Goal: Find specific page/section: Find specific page/section

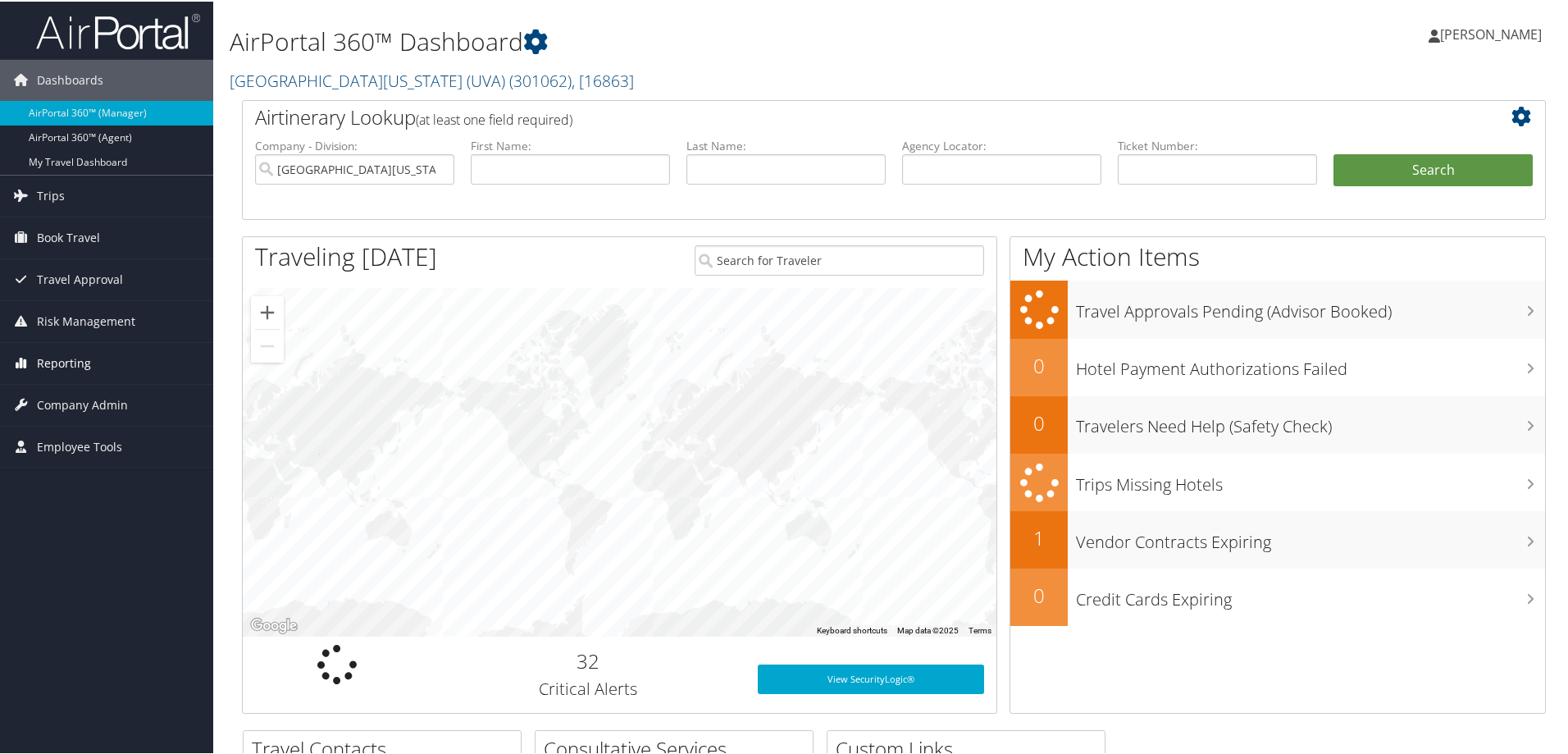
click at [67, 367] on span "Reporting" at bounding box center [64, 361] width 54 height 41
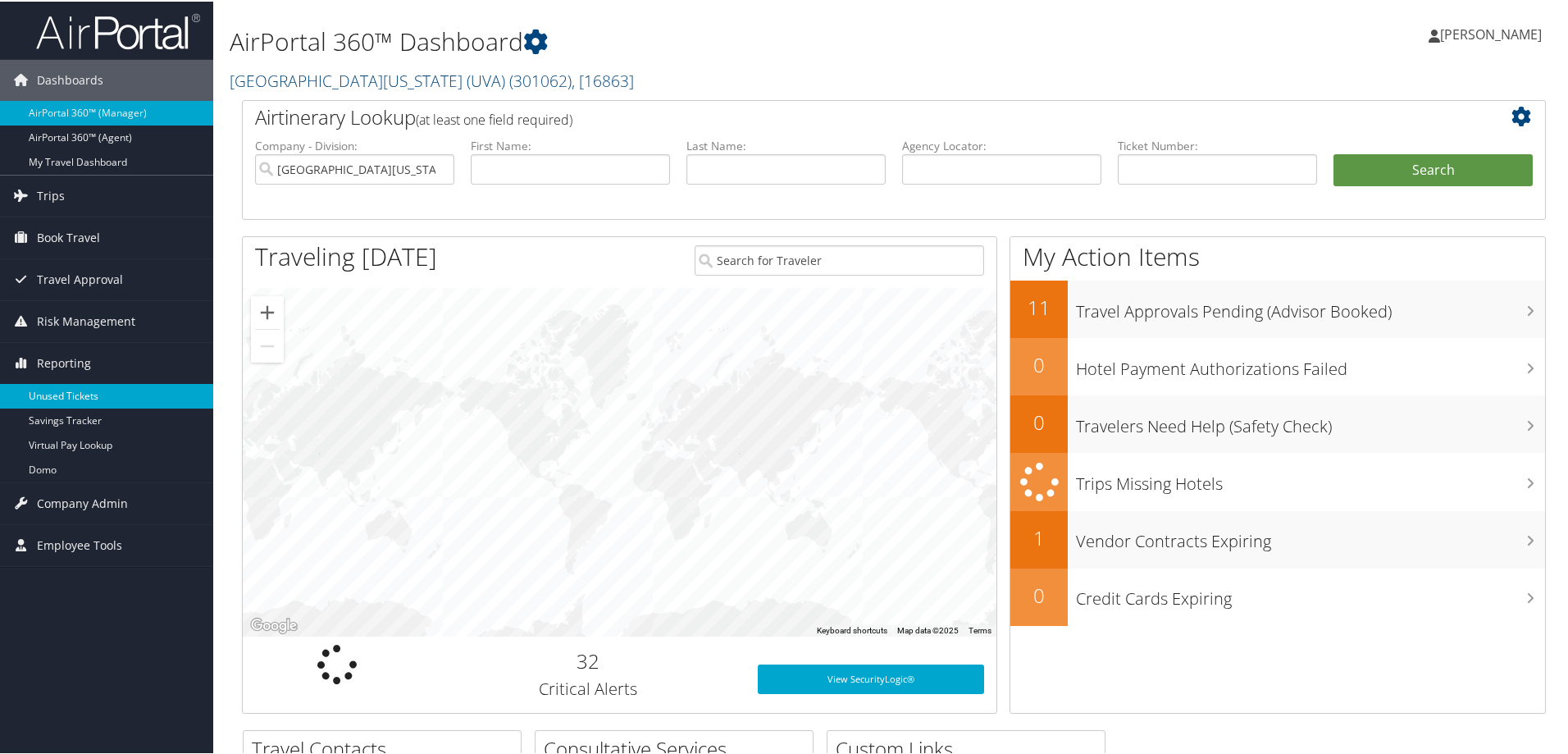
click at [86, 394] on link "Unused Tickets" at bounding box center [107, 394] width 213 height 24
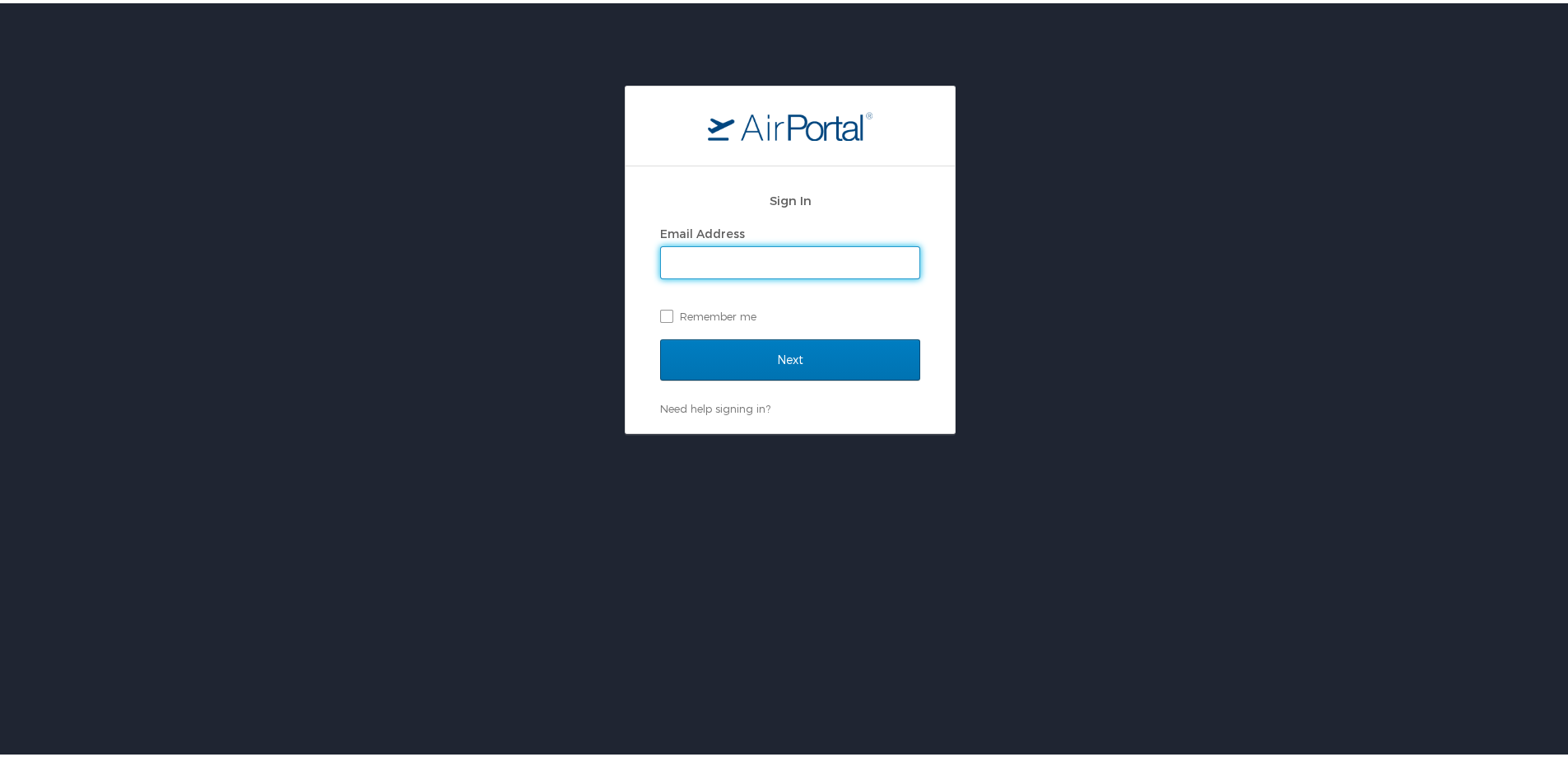
click at [795, 256] on input "Email Address" at bounding box center [790, 260] width 259 height 32
type input "michelle.henry@cbtravel.com"
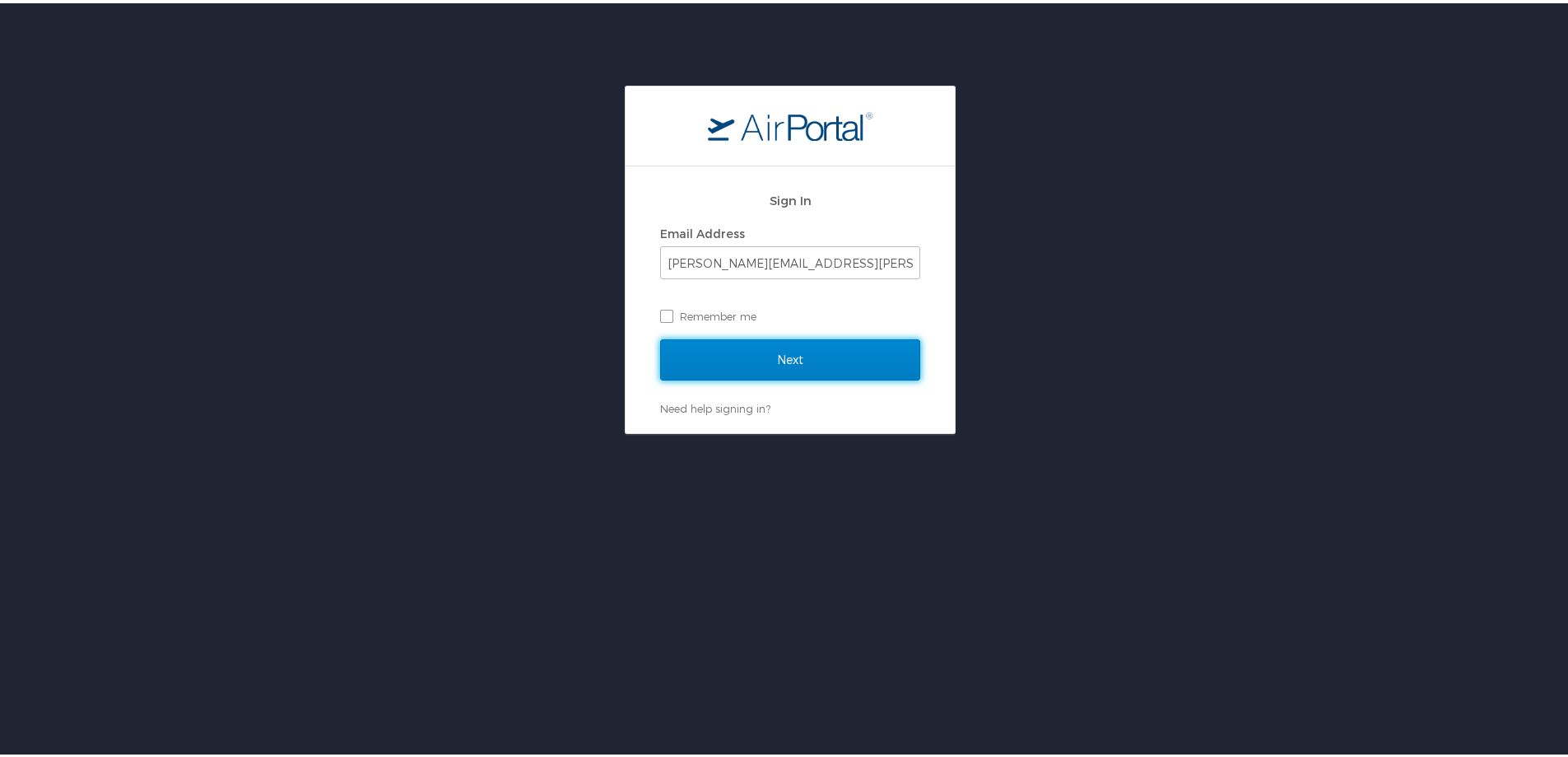
click at [747, 356] on input "Next" at bounding box center [790, 356] width 260 height 41
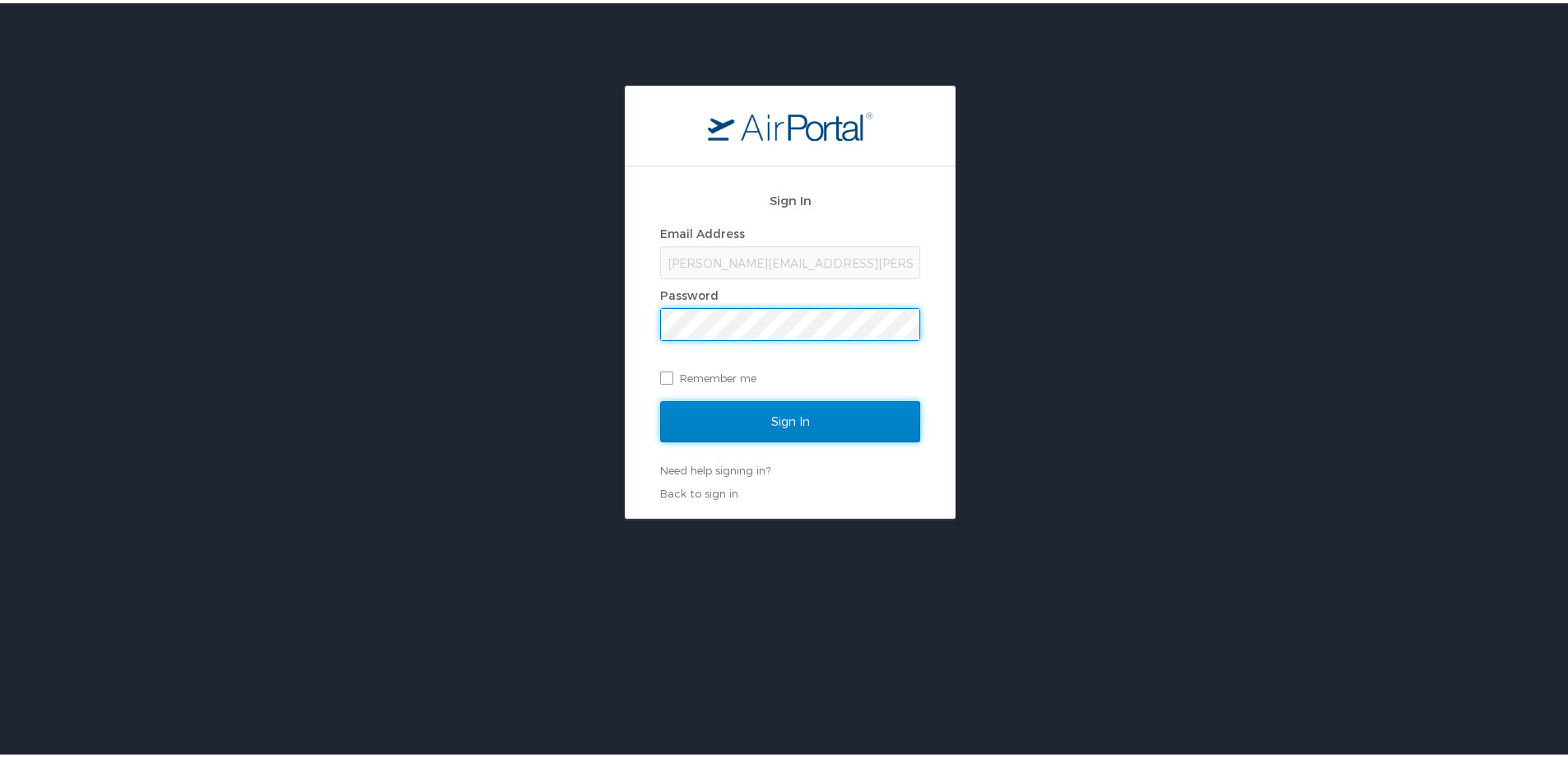
click at [766, 419] on input "Sign In" at bounding box center [790, 418] width 260 height 41
